Goal: Transaction & Acquisition: Book appointment/travel/reservation

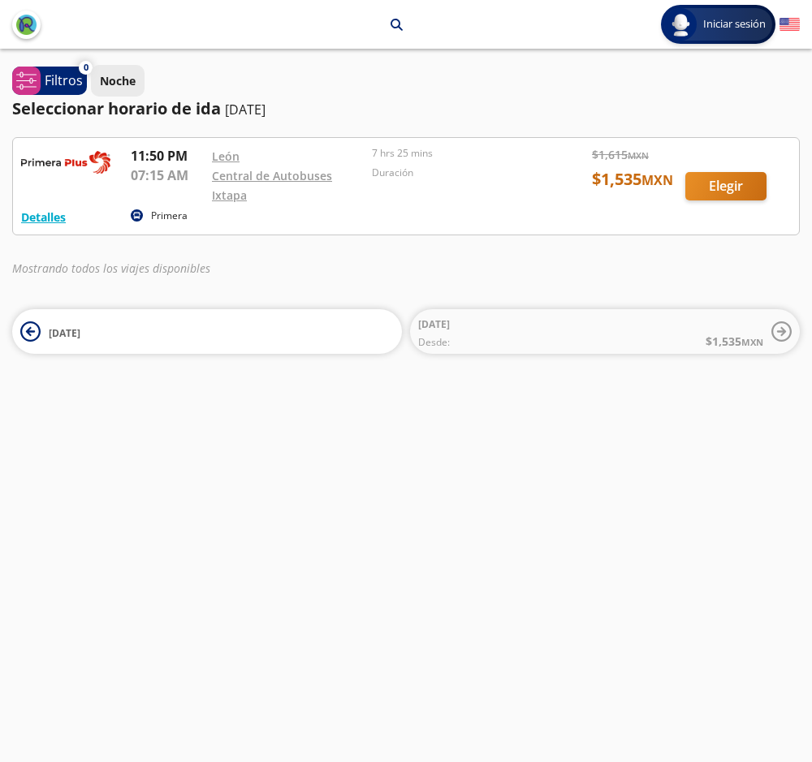
click at [121, 76] on p "Noche" at bounding box center [118, 80] width 36 height 17
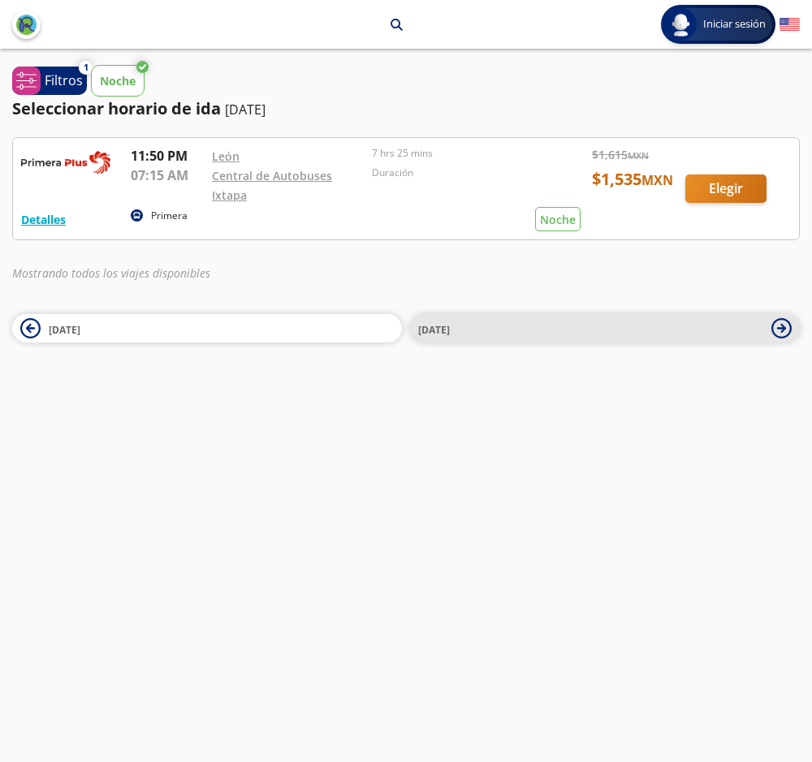
click at [780, 328] on icon at bounding box center [781, 328] width 9 height 9
